Goal: Information Seeking & Learning: Learn about a topic

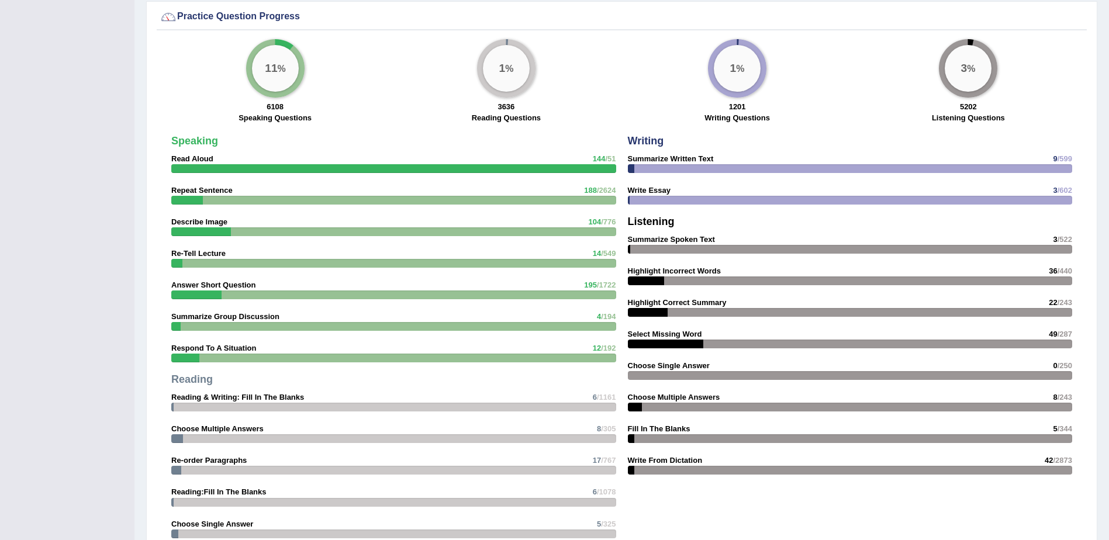
scroll to position [877, 0]
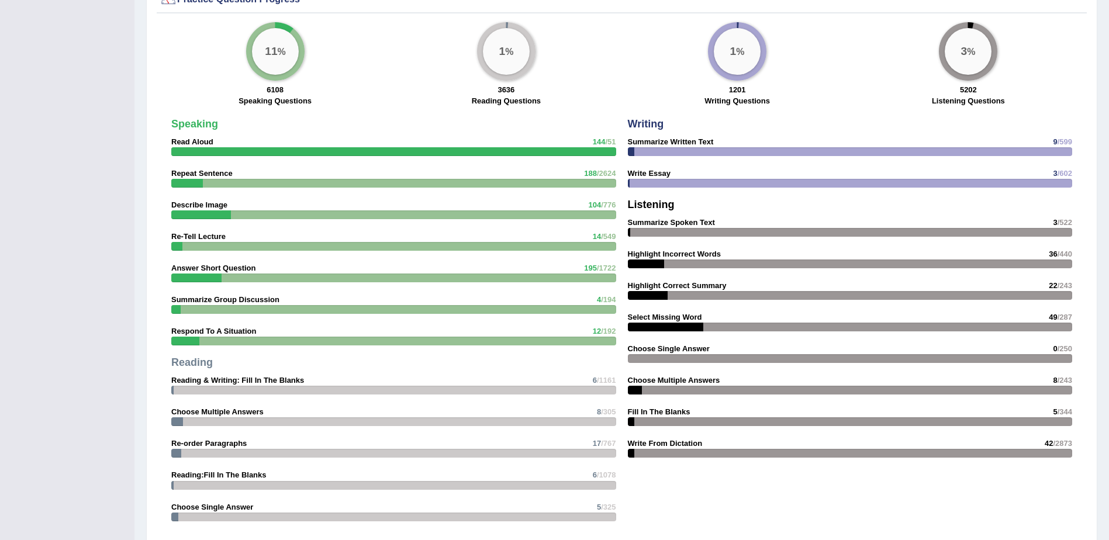
click at [580, 500] on div "Speaking Read Aloud 144 /51 Repeat Sentence 188 /2624 Describe Image 104 /776 R…" at bounding box center [393, 323] width 456 height 420
click at [838, 521] on div "Speaking Read Aloud 144 /51 Repeat Sentence 188 /2624 Describe Image 104 /776 R…" at bounding box center [622, 280] width 930 height 522
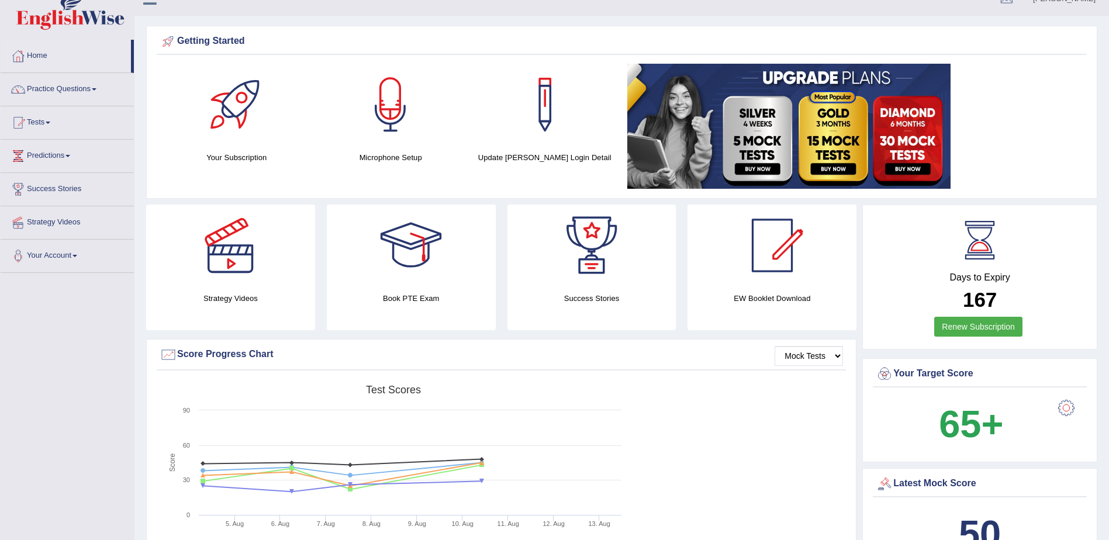
scroll to position [0, 0]
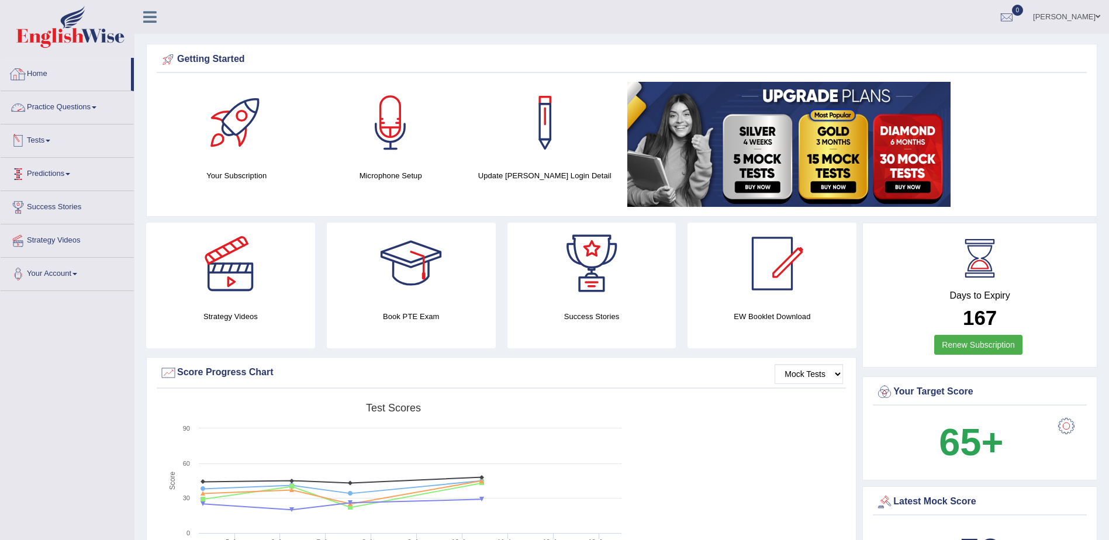
click at [29, 72] on link "Home" at bounding box center [66, 72] width 130 height 29
click at [95, 107] on link "Practice Questions" at bounding box center [67, 105] width 133 height 29
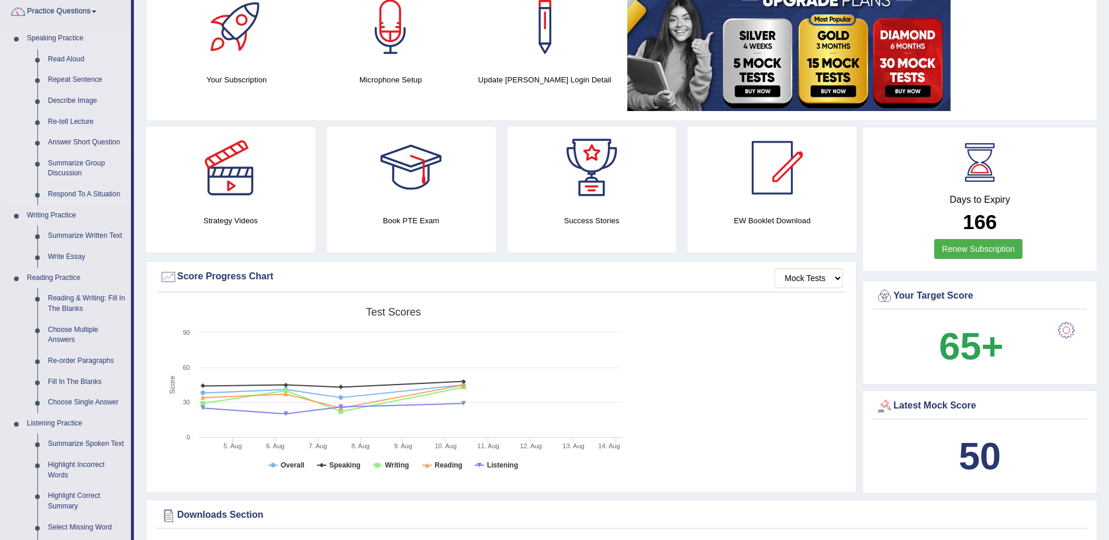
scroll to position [117, 0]
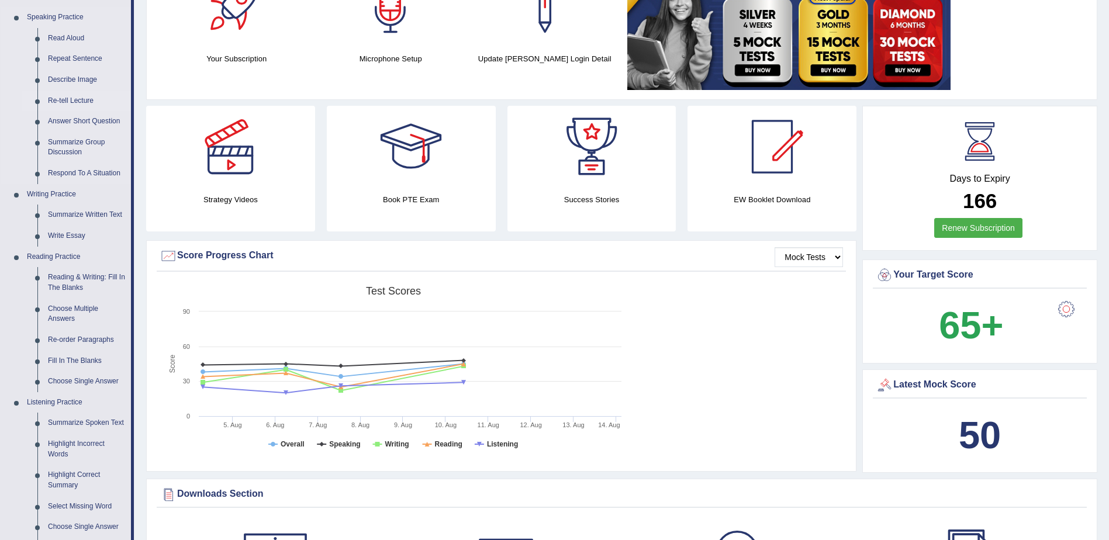
click at [65, 100] on link "Re-tell Lecture" at bounding box center [87, 101] width 88 height 21
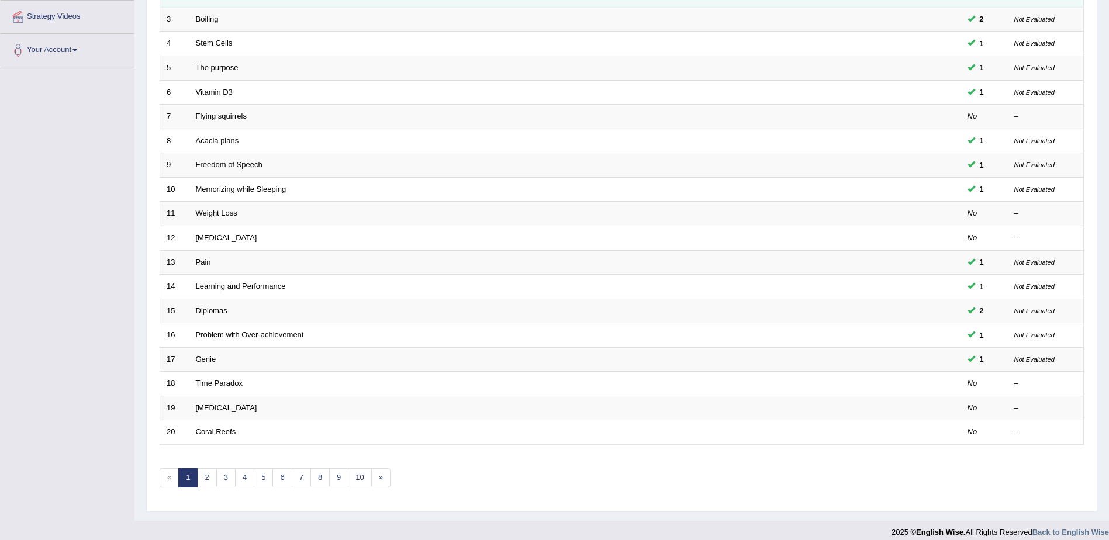
scroll to position [234, 0]
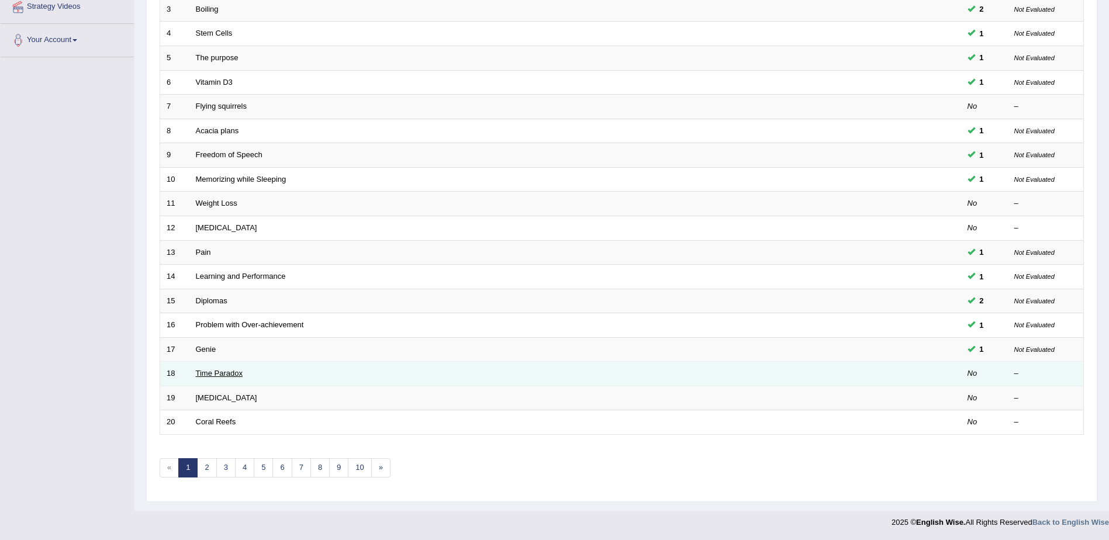
click at [223, 371] on link "Time Paradox" at bounding box center [219, 373] width 47 height 9
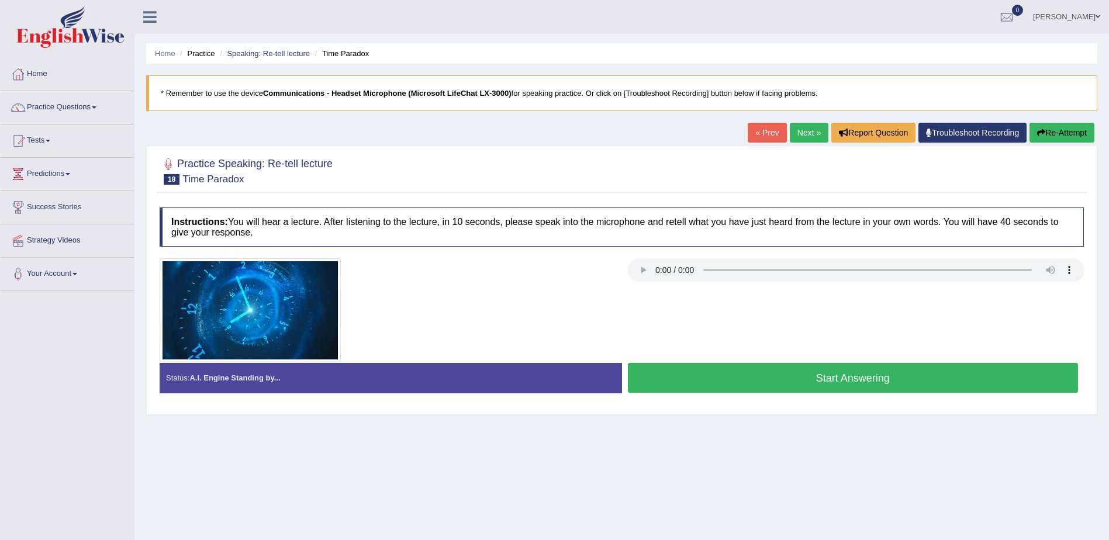
click at [788, 383] on button "Start Answering" at bounding box center [853, 378] width 451 height 30
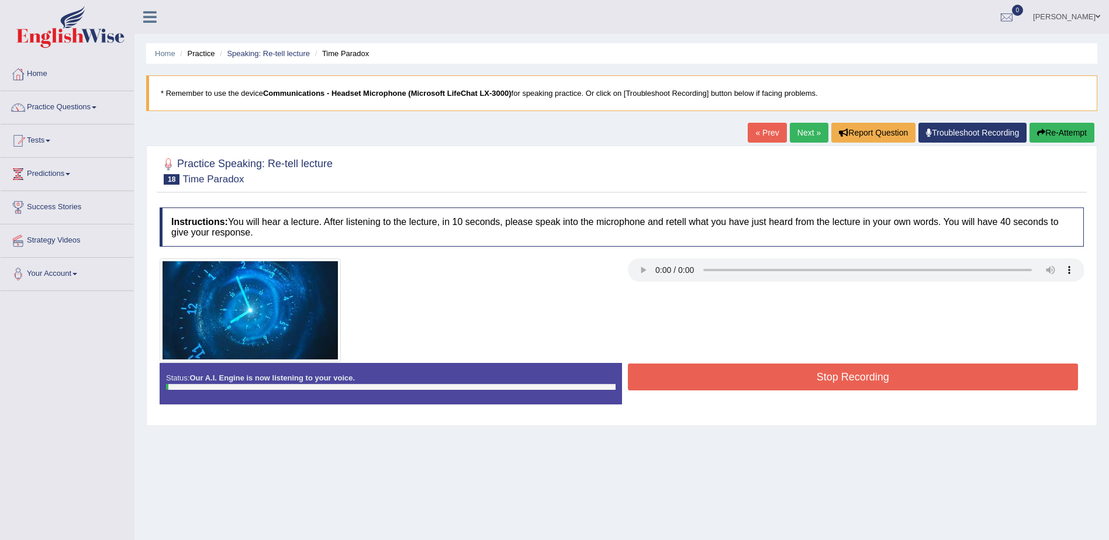
click at [787, 383] on button "Stop Recording" at bounding box center [853, 377] width 451 height 27
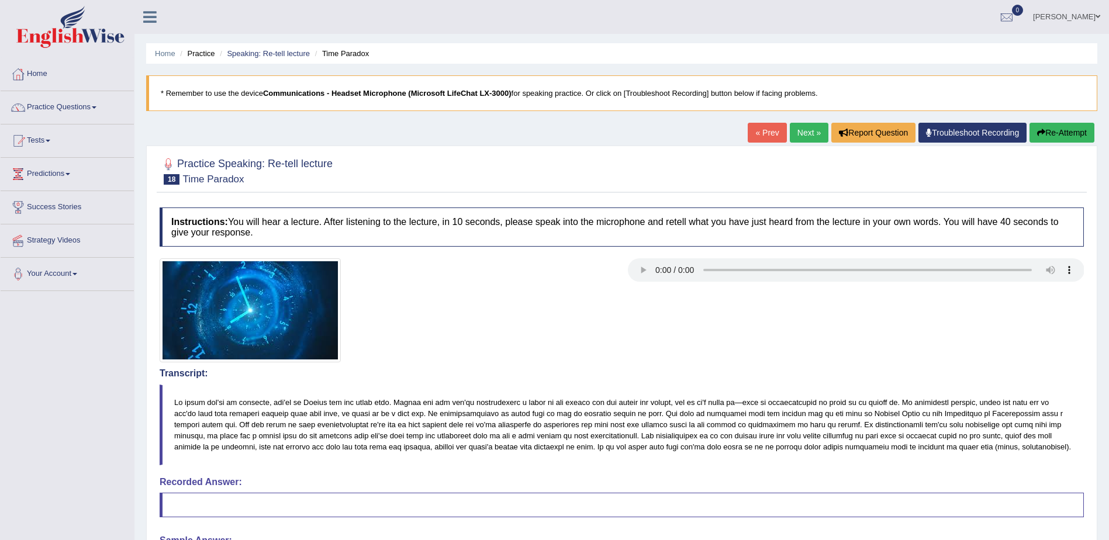
click at [1070, 133] on button "Re-Attempt" at bounding box center [1061, 133] width 65 height 20
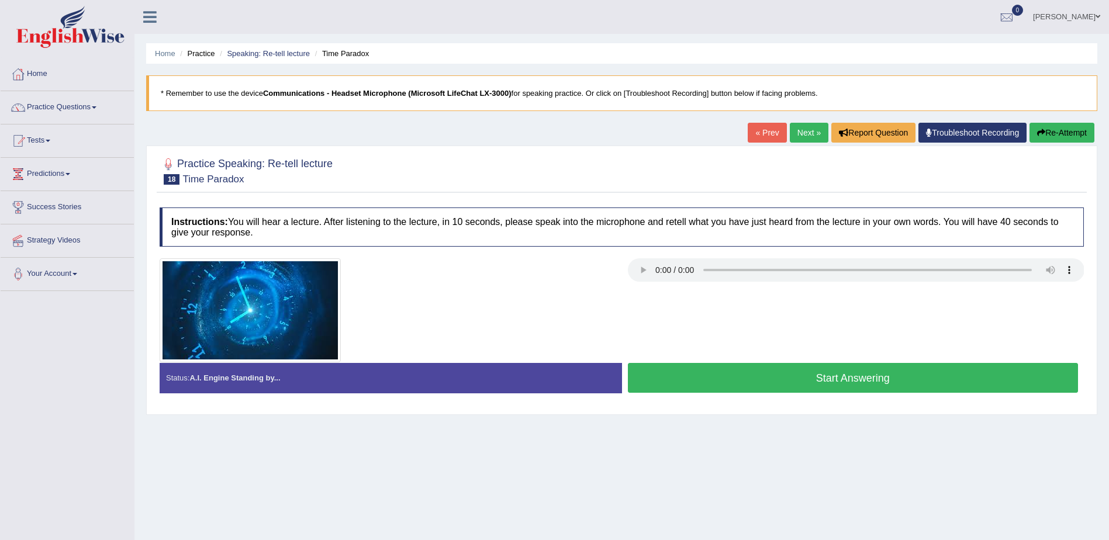
click at [866, 378] on button "Start Answering" at bounding box center [853, 378] width 451 height 30
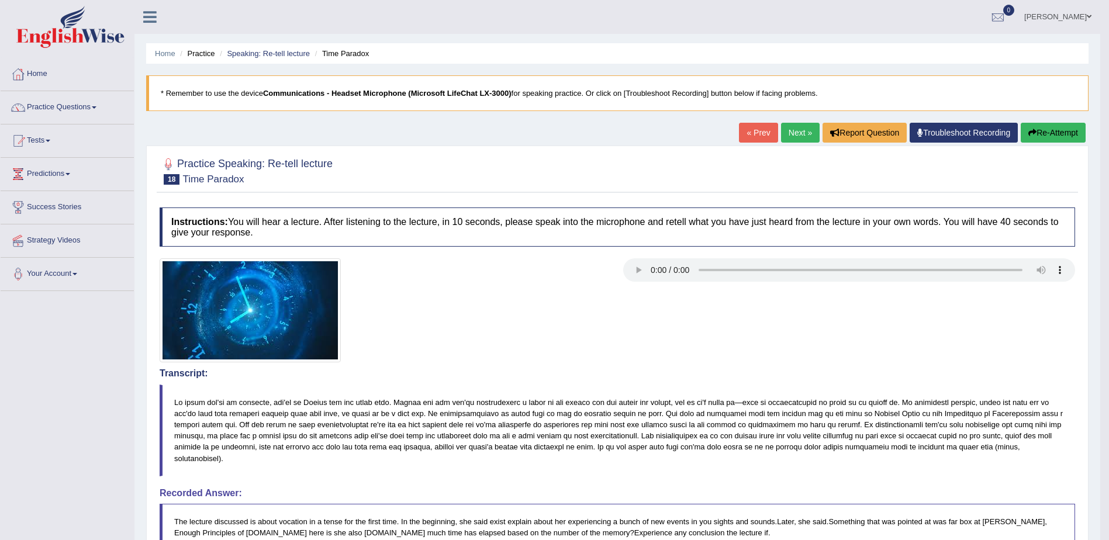
click at [788, 132] on link "Next »" at bounding box center [800, 133] width 39 height 20
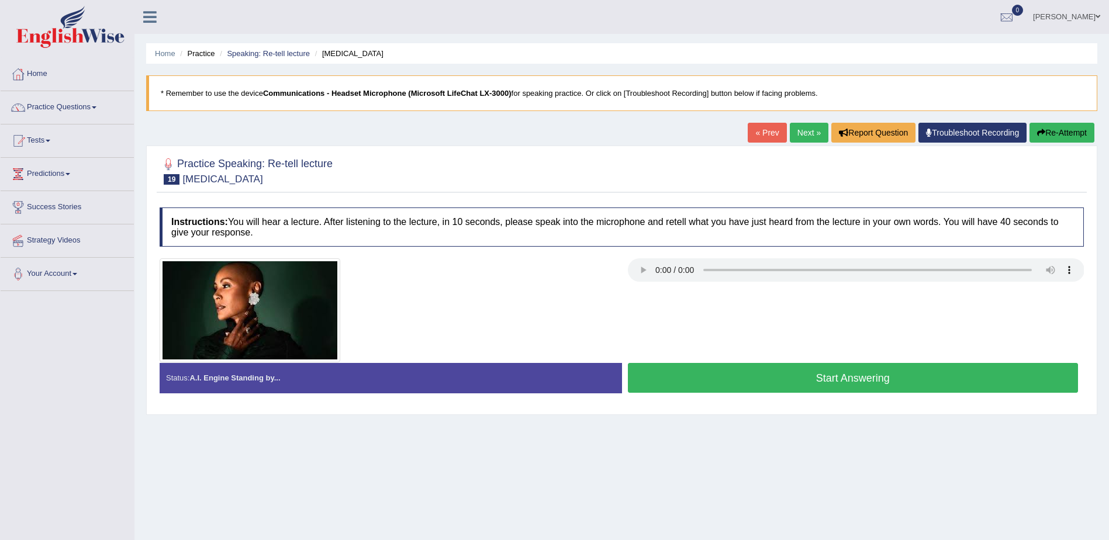
click at [800, 132] on link "Next »" at bounding box center [809, 133] width 39 height 20
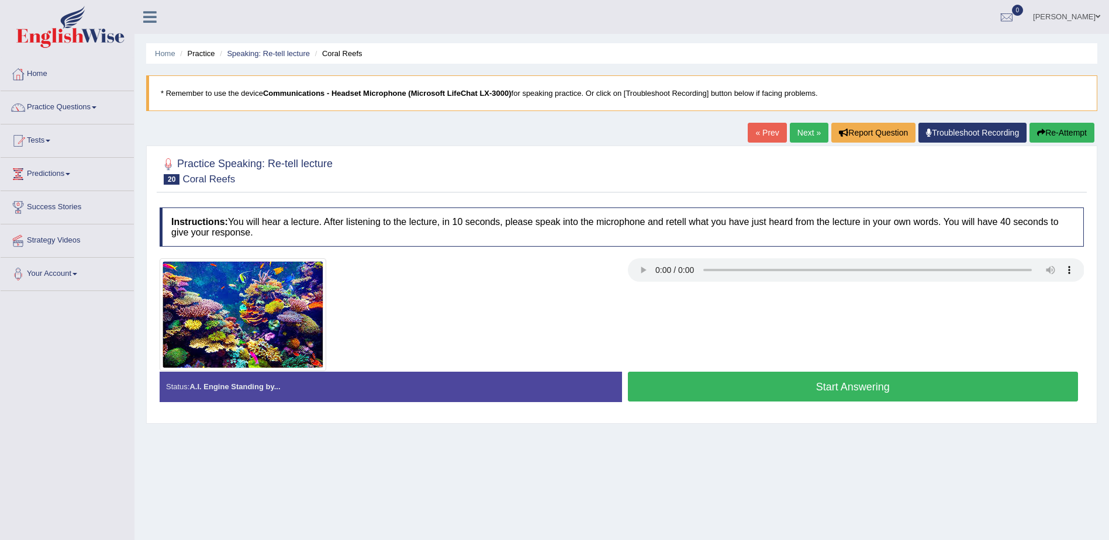
click at [647, 289] on div at bounding box center [622, 314] width 936 height 113
click at [827, 385] on button "Start Answering" at bounding box center [853, 387] width 451 height 30
click at [827, 385] on div "Status: A.I. Engine Standing by... Start Answering Stop Recording" at bounding box center [622, 392] width 924 height 41
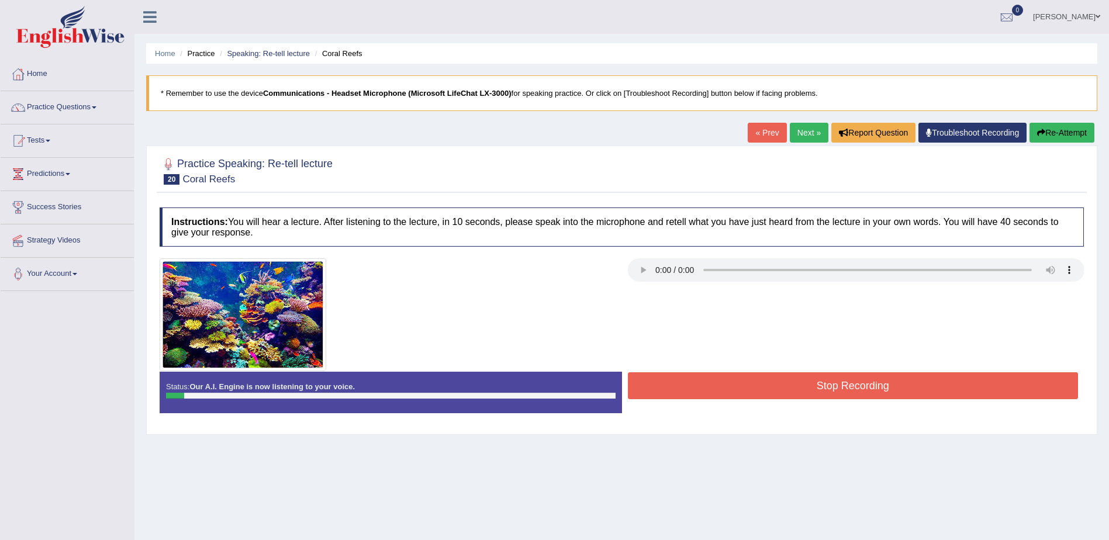
click at [828, 387] on button "Stop Recording" at bounding box center [853, 385] width 451 height 27
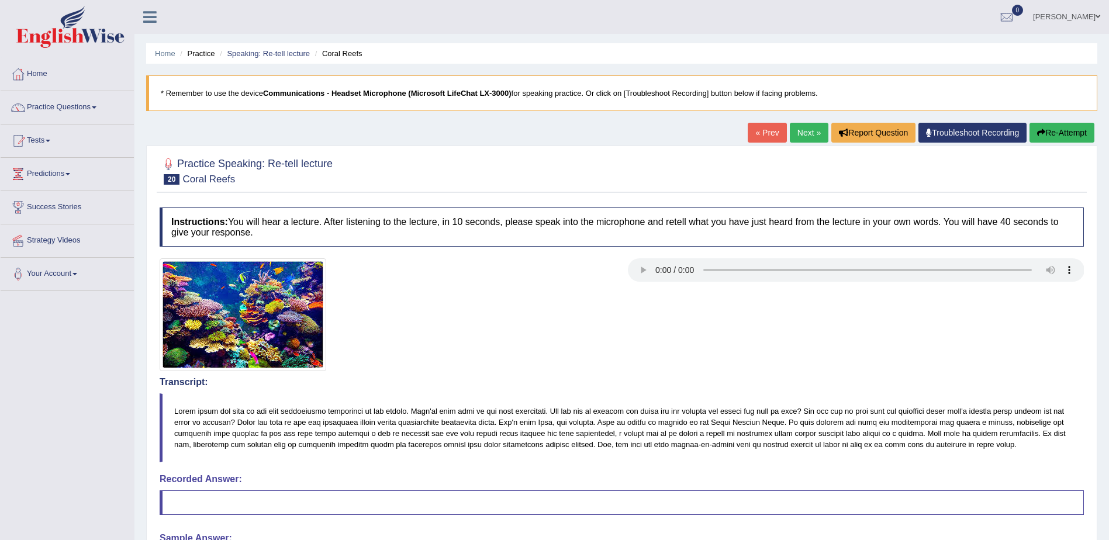
scroll to position [2, 0]
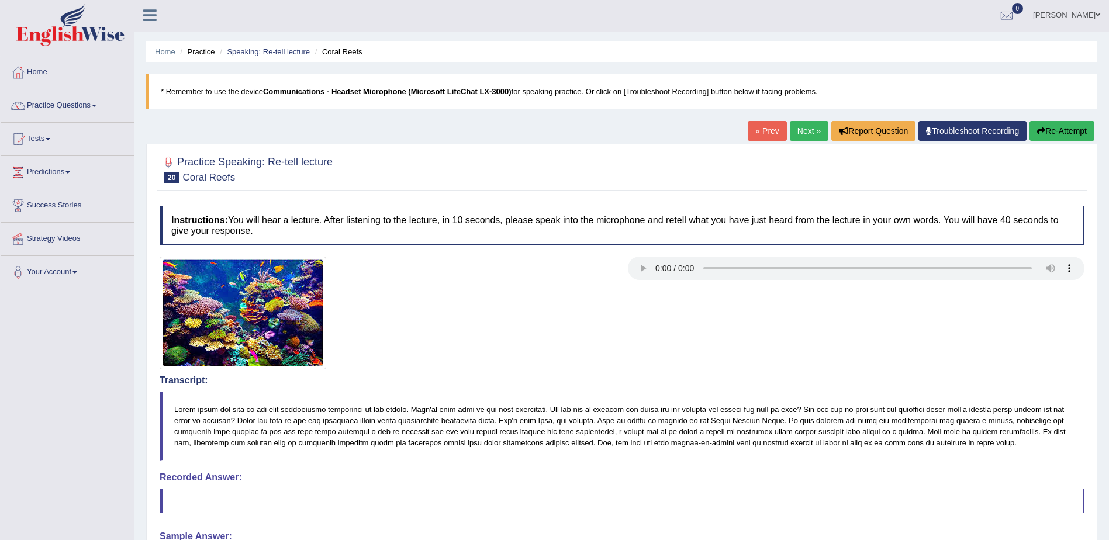
click at [797, 127] on link "Next »" at bounding box center [809, 131] width 39 height 20
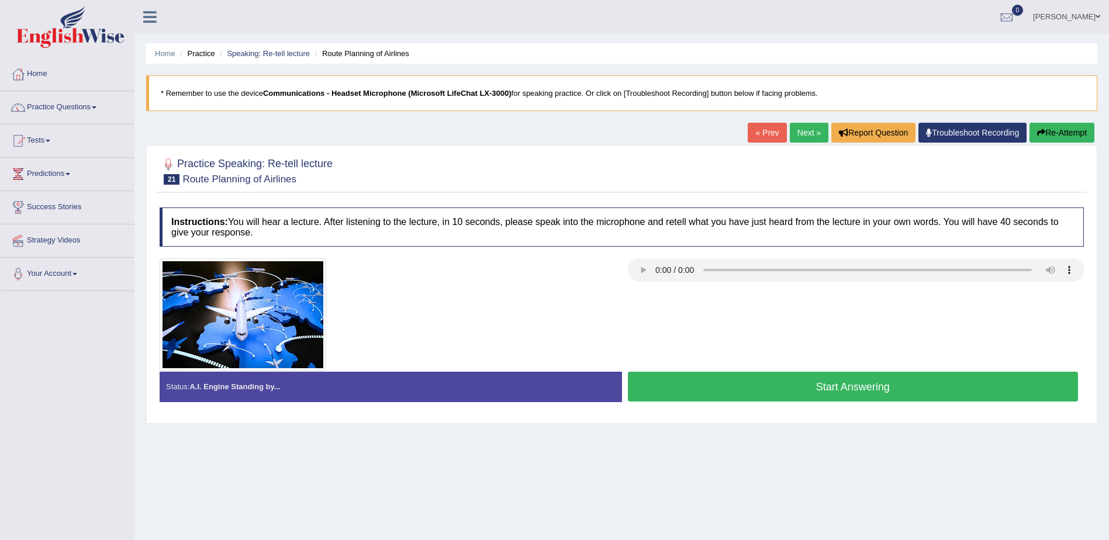
click at [796, 132] on link "Next »" at bounding box center [809, 133] width 39 height 20
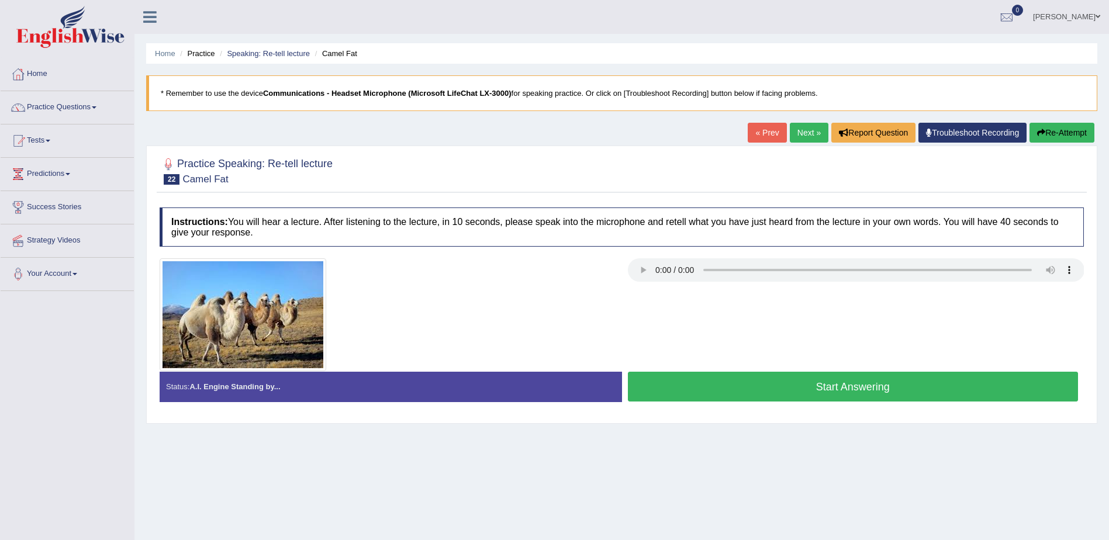
click at [800, 134] on link "Next »" at bounding box center [809, 133] width 39 height 20
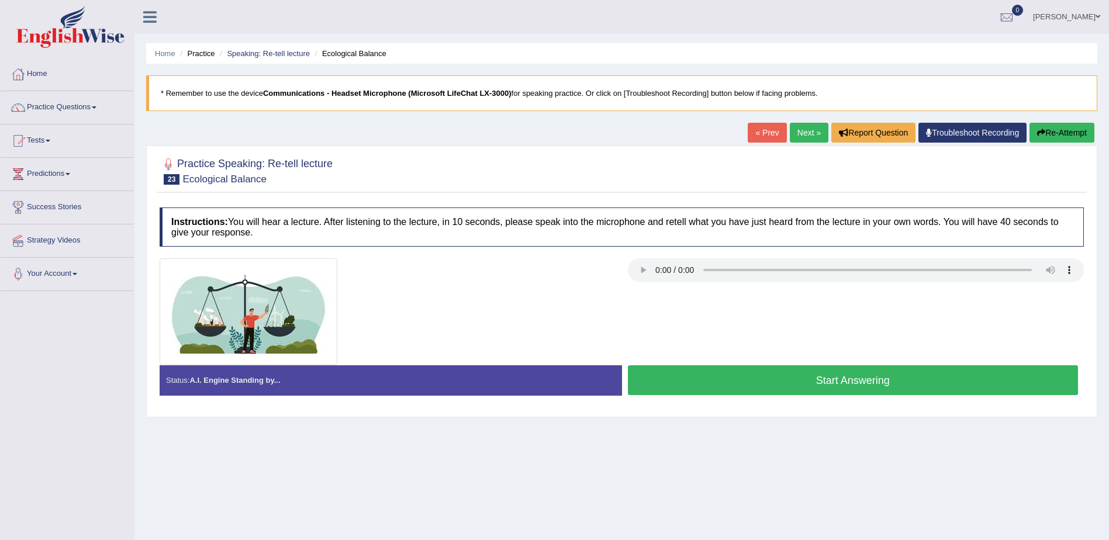
click at [803, 133] on link "Next »" at bounding box center [809, 133] width 39 height 20
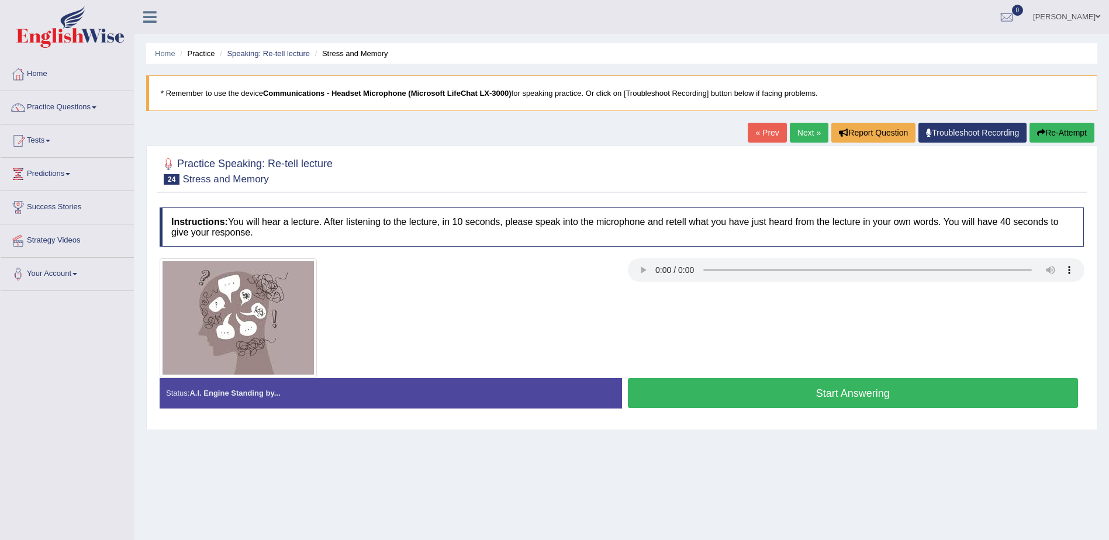
click at [800, 132] on link "Next »" at bounding box center [809, 133] width 39 height 20
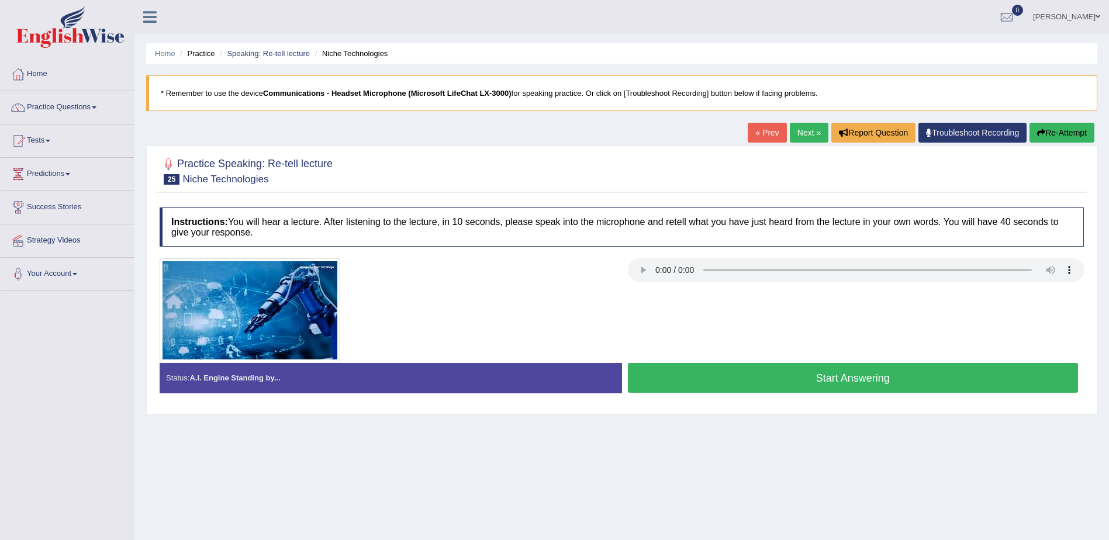
click at [803, 135] on link "Next »" at bounding box center [809, 133] width 39 height 20
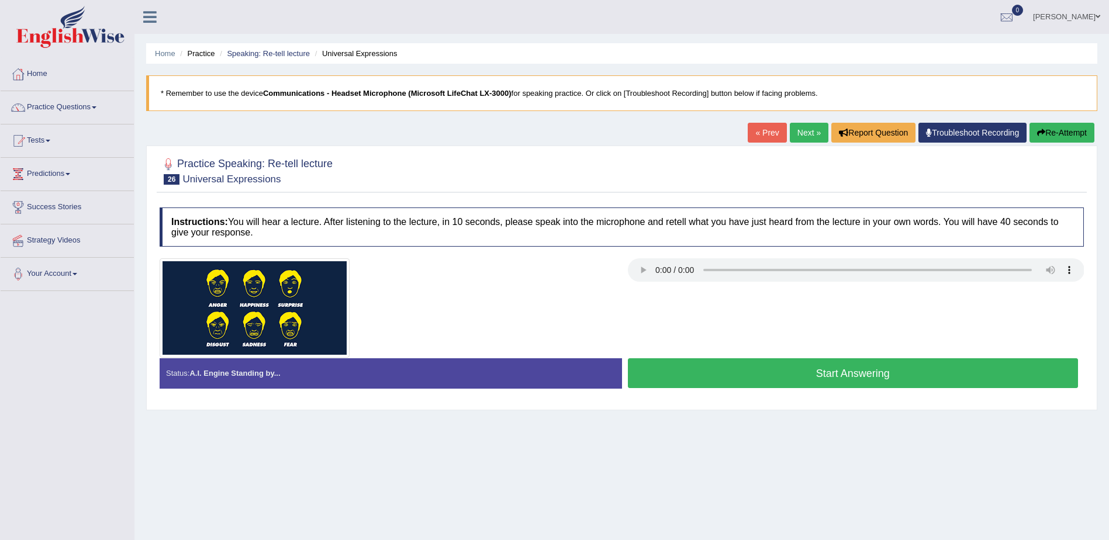
click at [858, 371] on button "Start Answering" at bounding box center [853, 373] width 451 height 30
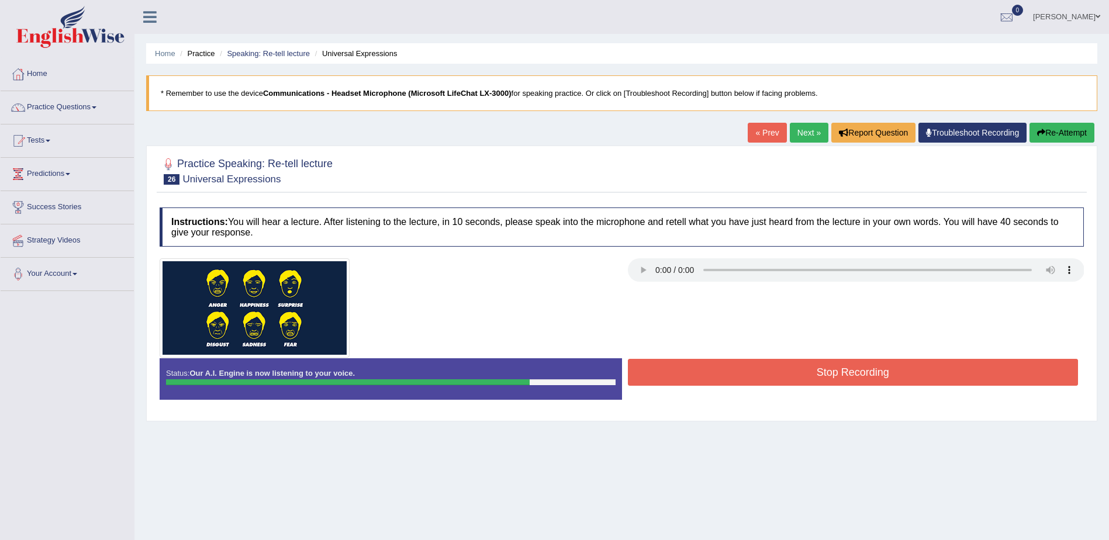
click at [870, 369] on button "Stop Recording" at bounding box center [853, 372] width 451 height 27
